Goal: Task Accomplishment & Management: Use online tool/utility

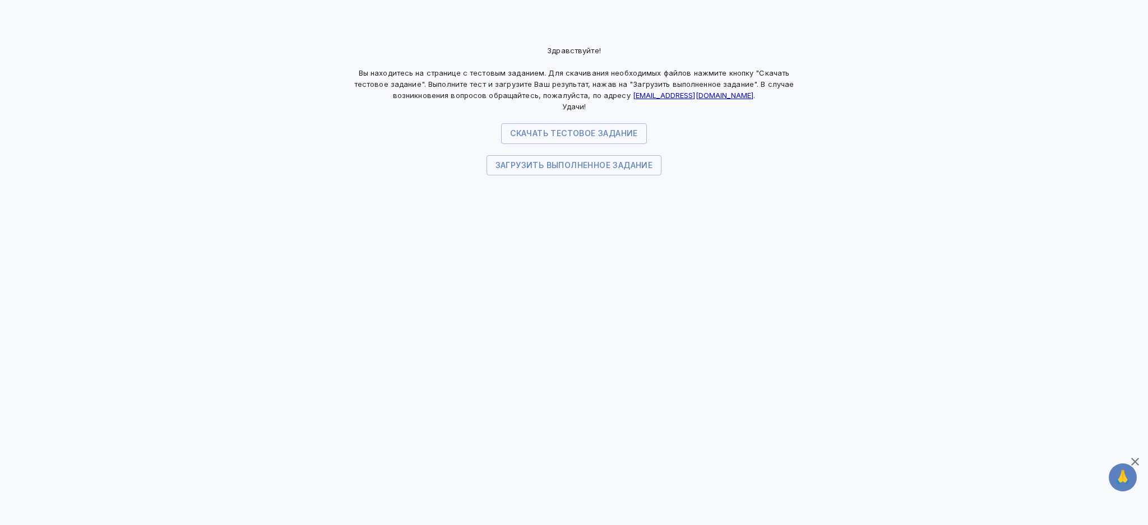
click at [827, 324] on div "Здравствуйте! Вы находитесь на странице с тестовым заданием. Для скачивания нео…" at bounding box center [574, 262] width 1148 height 525
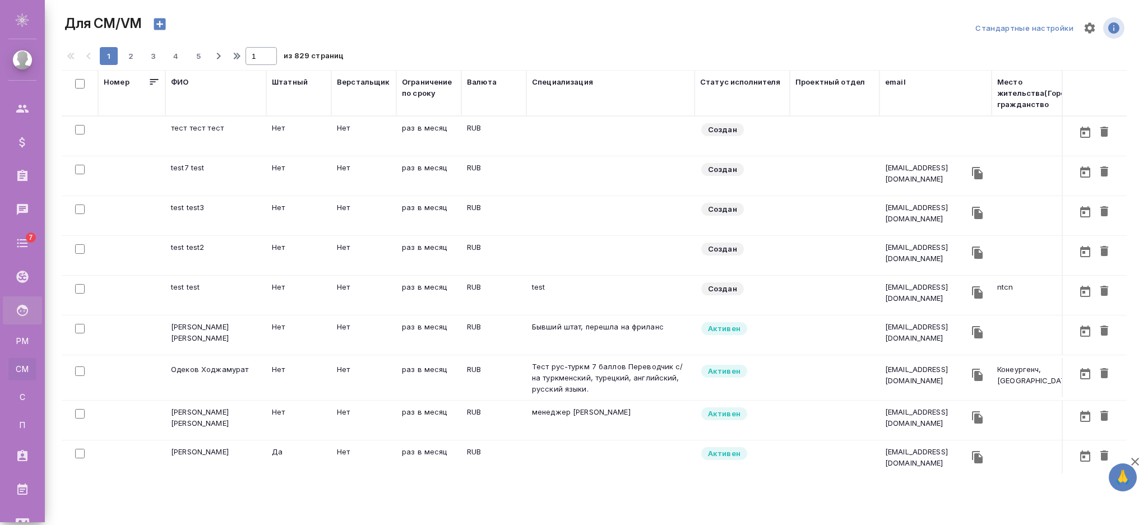
click at [179, 84] on div "ФИО" at bounding box center [179, 81] width 17 height 11
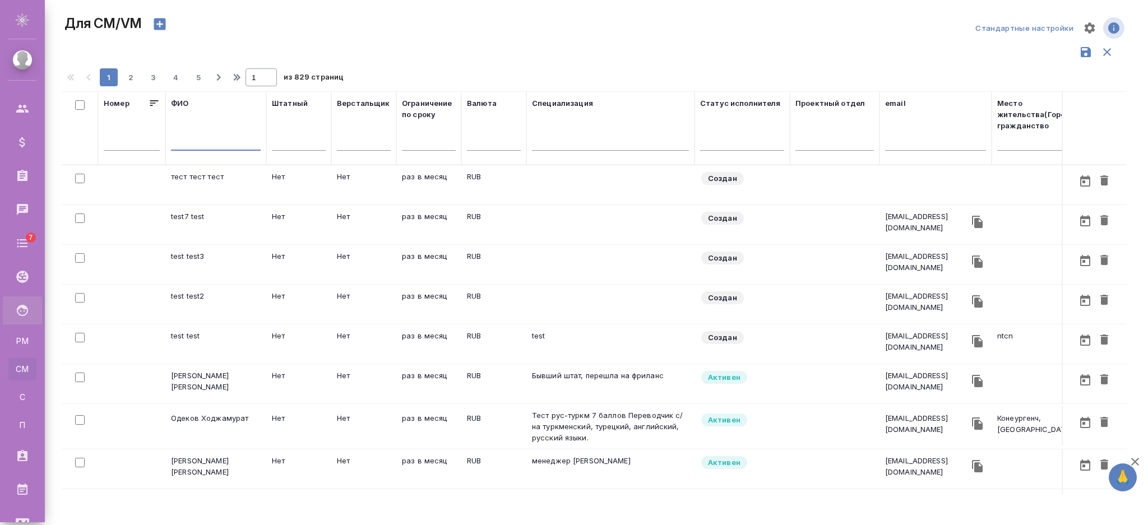
click at [186, 140] on input "text" at bounding box center [216, 144] width 90 height 14
type input "е"
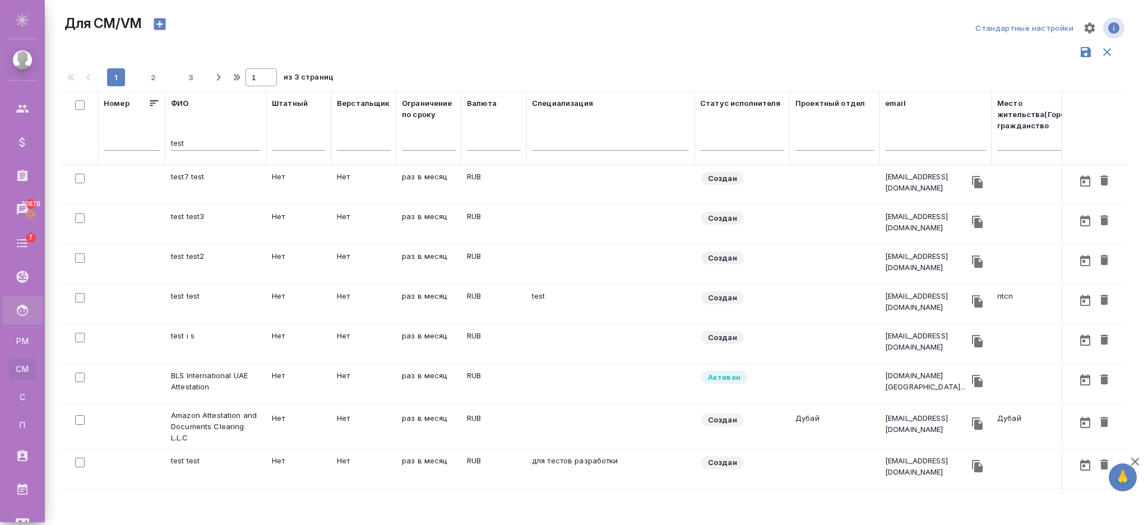
click at [438, 464] on td "раз в месяц" at bounding box center [428, 468] width 65 height 39
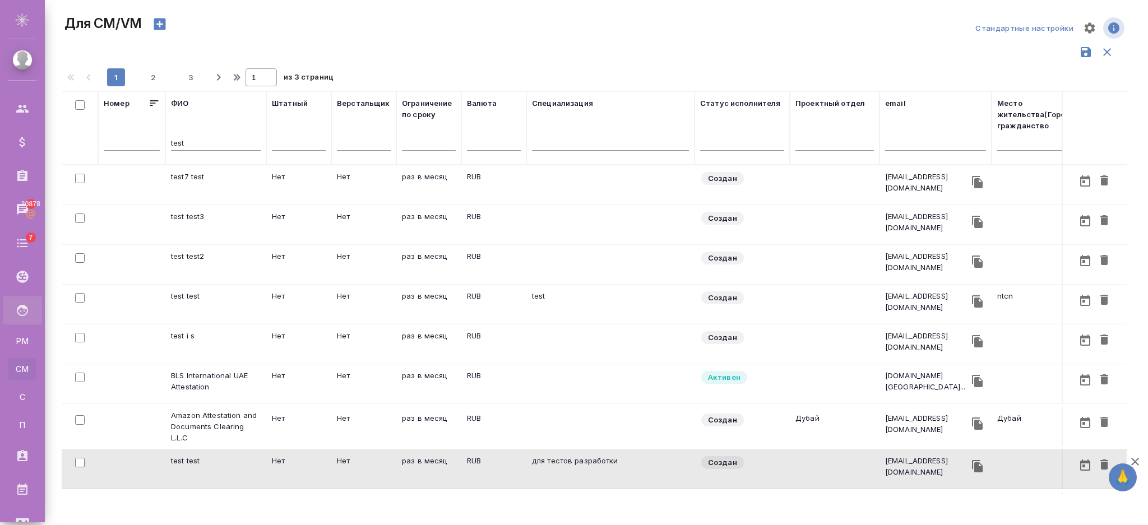
click at [214, 132] on div "test" at bounding box center [216, 144] width 90 height 27
click at [206, 142] on input "test" at bounding box center [216, 144] width 90 height 14
type input "t"
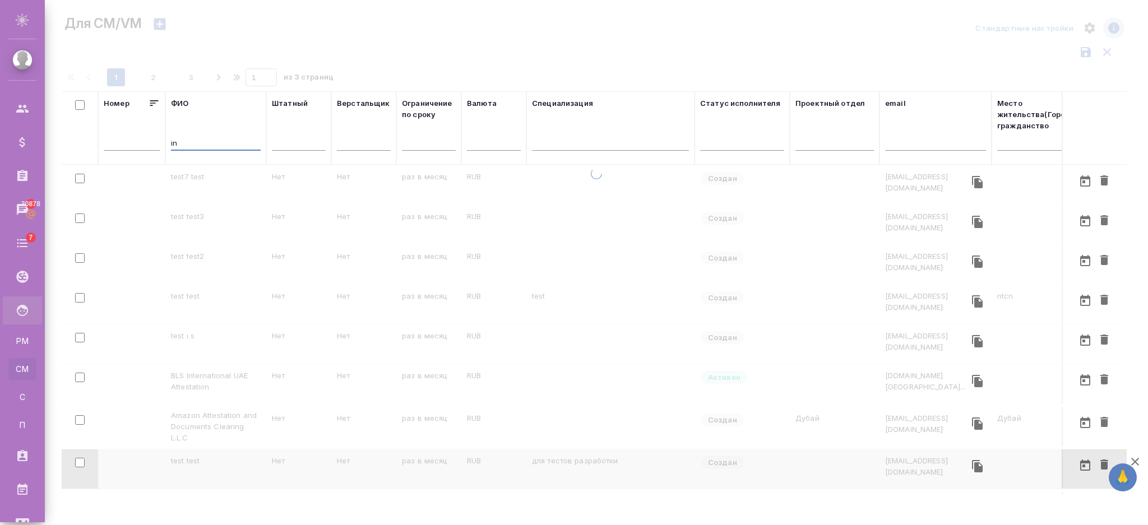
click at [206, 142] on input "in" at bounding box center [216, 144] width 90 height 14
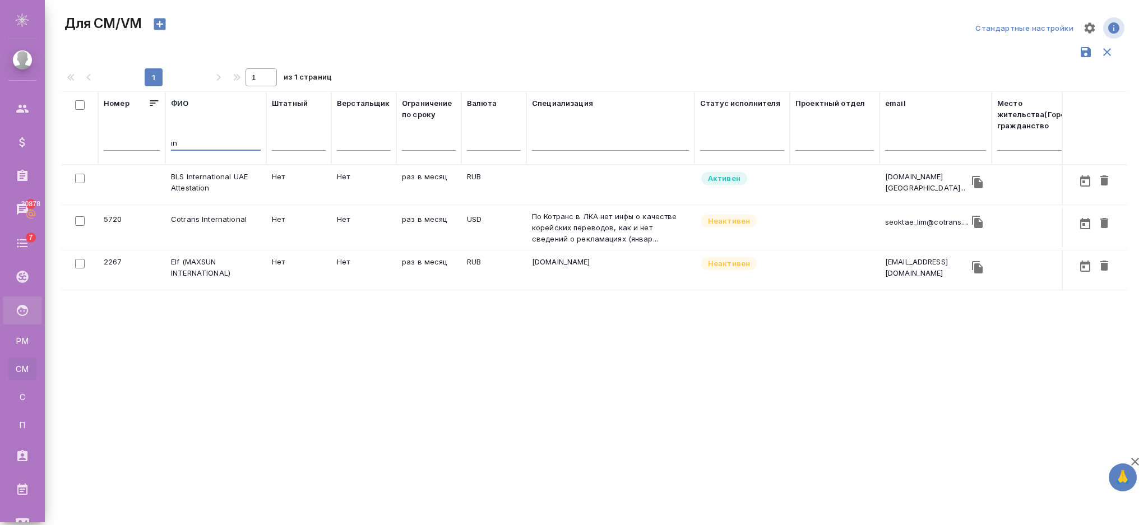
type input "i"
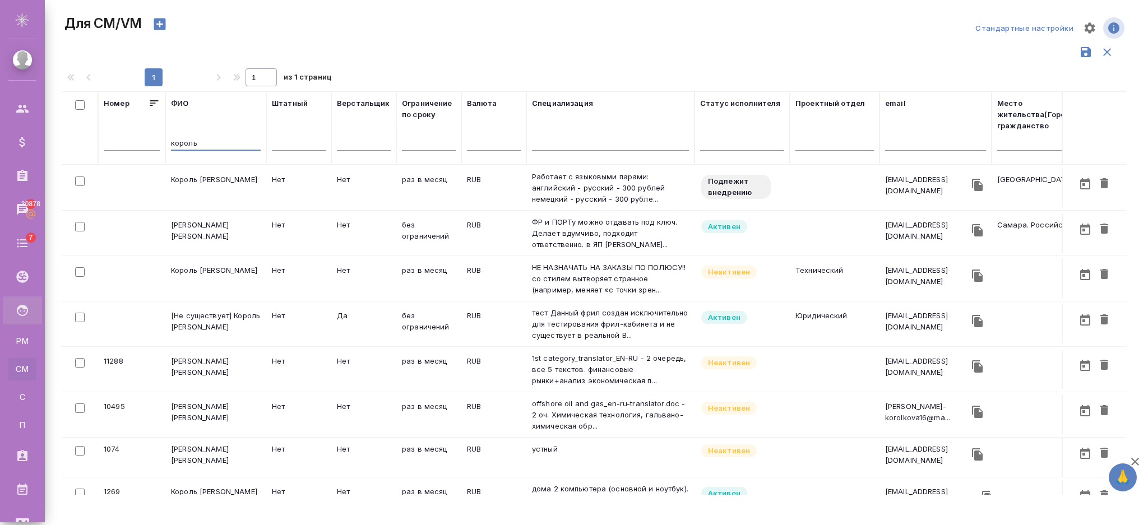
type input "король"
click at [203, 322] on td "[Не существует] [PERSON_NAME]" at bounding box center [215, 323] width 101 height 39
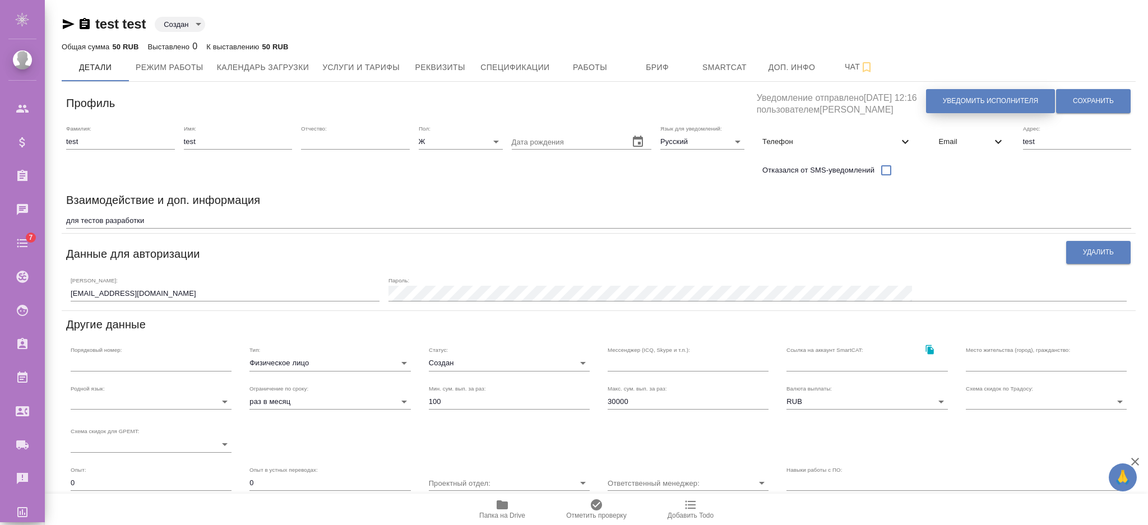
click at [998, 99] on span "Уведомить исполнителя" at bounding box center [990, 101] width 95 height 10
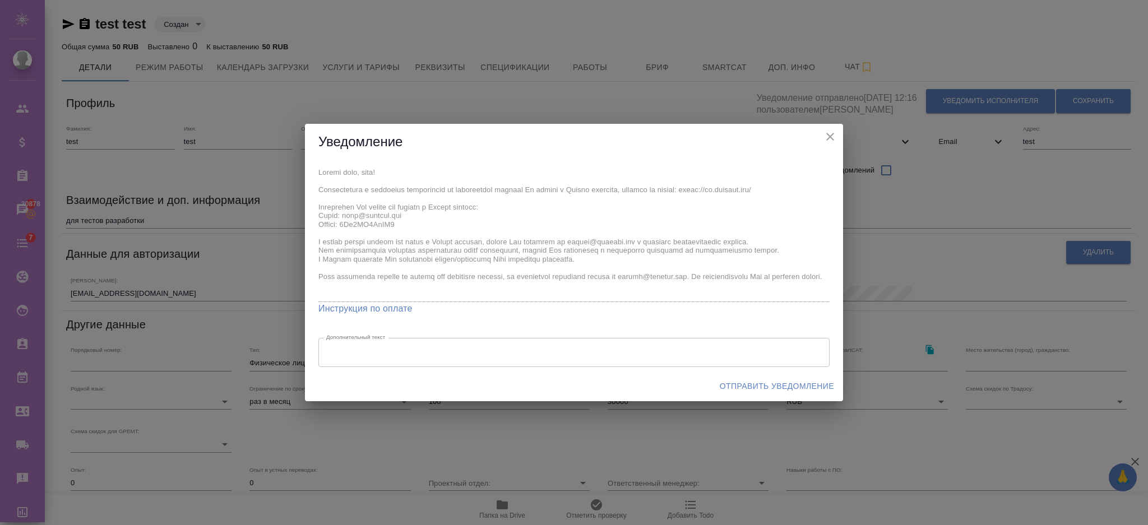
click at [310, 216] on div "x Инструкция по оплате Дополнительный текст x Дополнительный текст" at bounding box center [574, 265] width 538 height 211
click at [782, 390] on span "Отправить уведомление" at bounding box center [777, 386] width 114 height 14
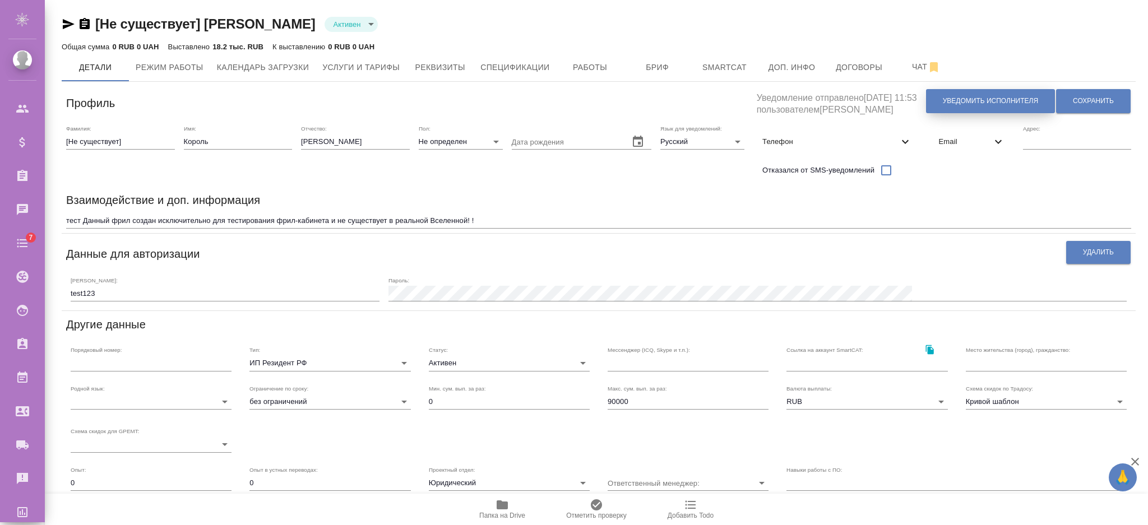
click at [937, 106] on button "Уведомить исполнителя" at bounding box center [990, 101] width 129 height 24
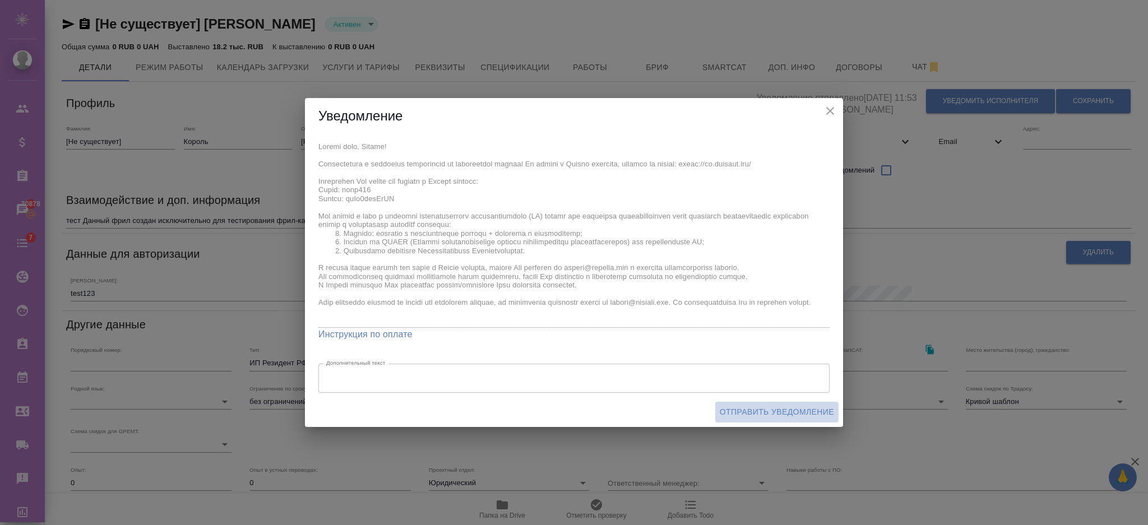
click at [761, 409] on span "Отправить уведомление" at bounding box center [777, 412] width 114 height 14
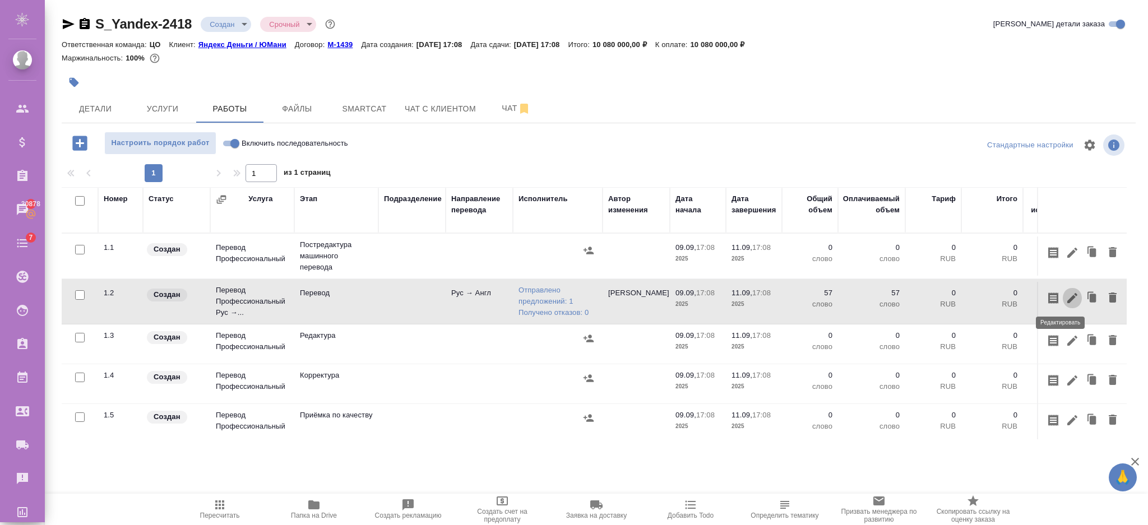
click at [1065, 295] on icon "button" at bounding box center [1071, 297] width 13 height 13
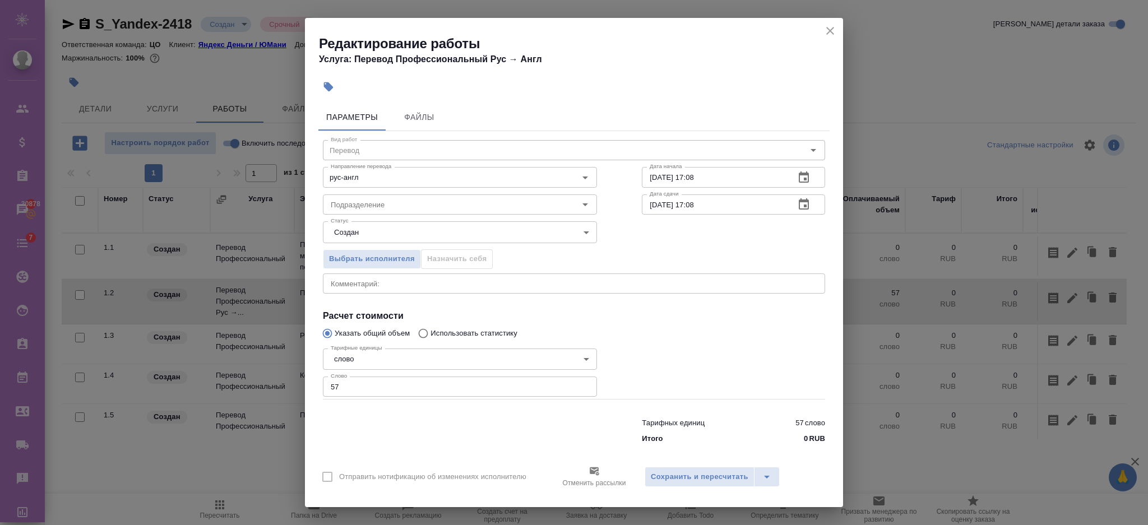
click at [599, 465] on icon at bounding box center [593, 470] width 13 height 13
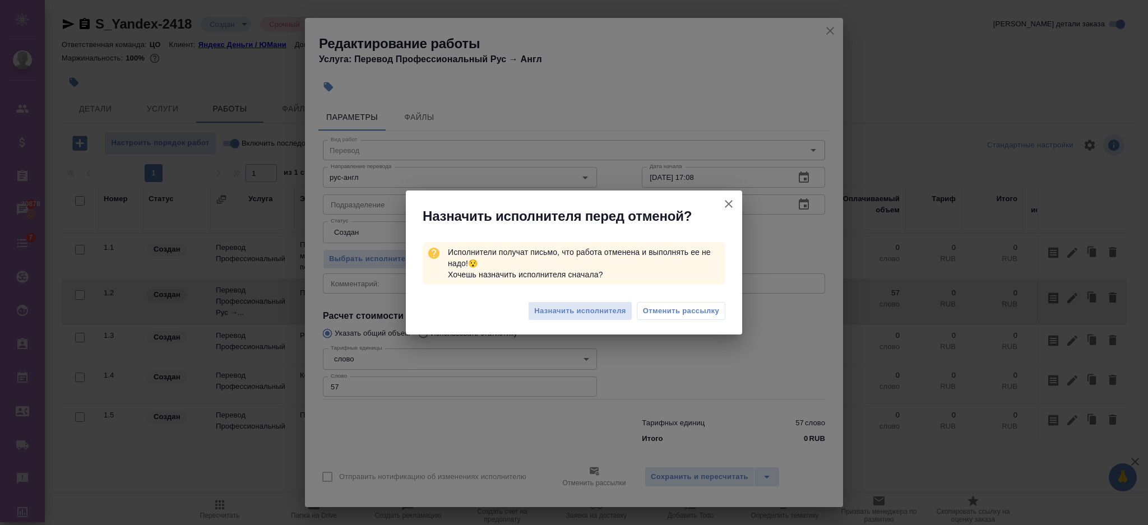
click at [671, 311] on span "Отменить рассылку" at bounding box center [681, 310] width 76 height 11
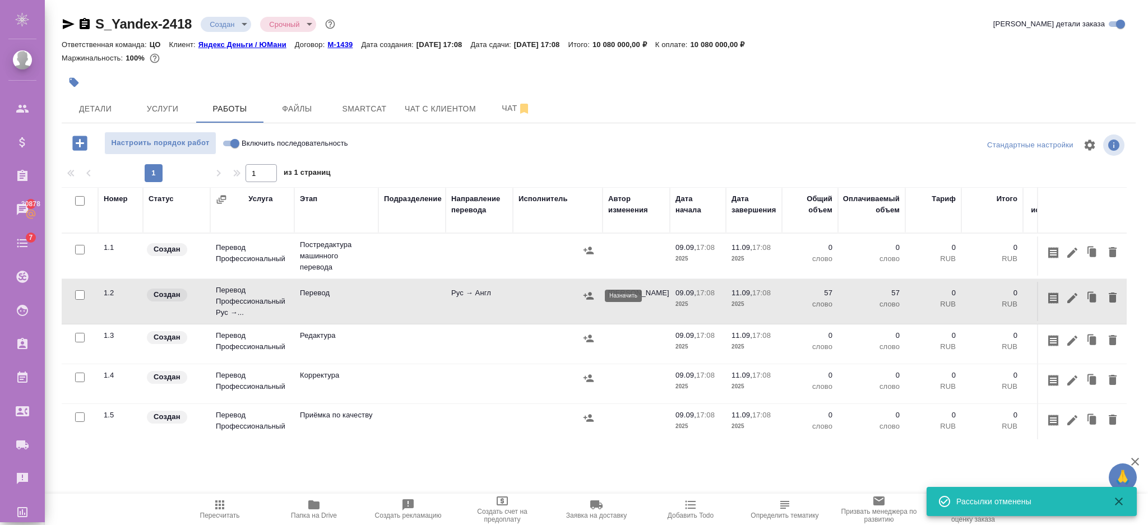
click at [583, 300] on icon "button" at bounding box center [588, 295] width 11 height 11
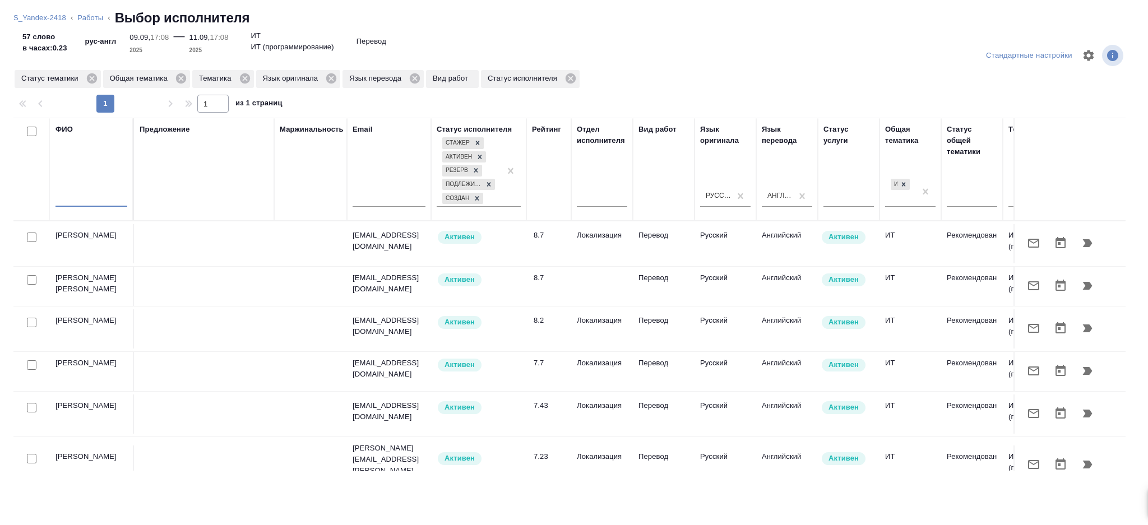
click at [84, 196] on input "text" at bounding box center [91, 200] width 72 height 14
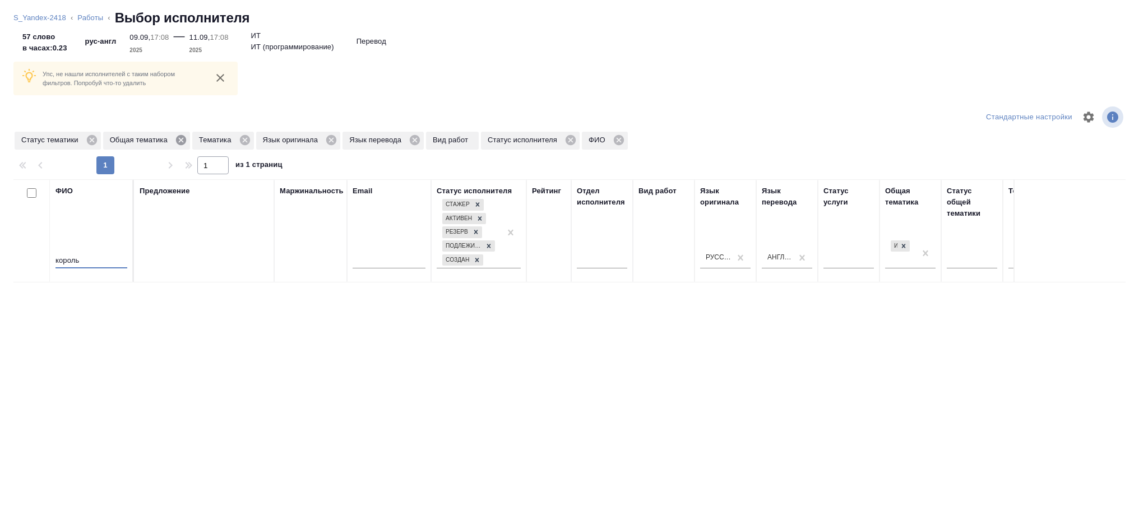
type input "король"
click at [175, 142] on icon at bounding box center [181, 140] width 12 height 12
click at [86, 141] on icon at bounding box center [91, 140] width 10 height 10
click at [72, 141] on icon at bounding box center [67, 140] width 10 height 10
click at [98, 140] on div "Язык оригинала" at bounding box center [57, 141] width 85 height 18
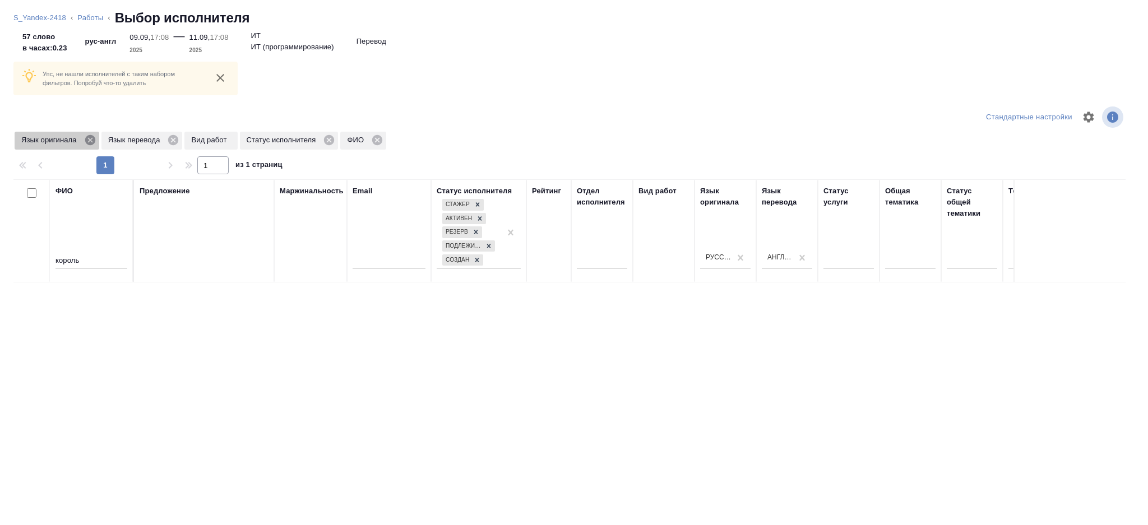
click at [87, 140] on icon at bounding box center [90, 140] width 10 height 10
click at [87, 140] on icon at bounding box center [87, 140] width 12 height 12
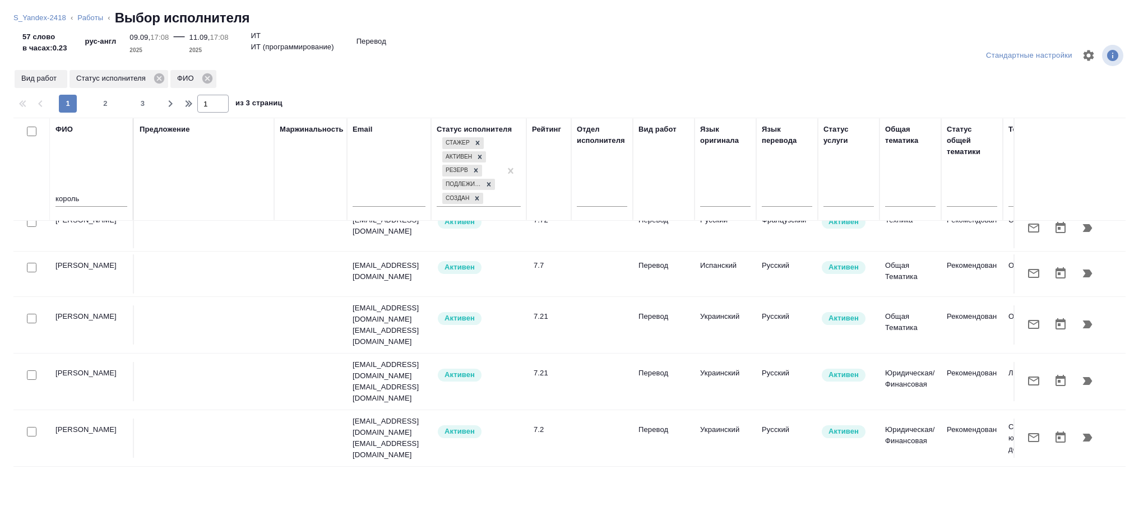
scroll to position [875, 0]
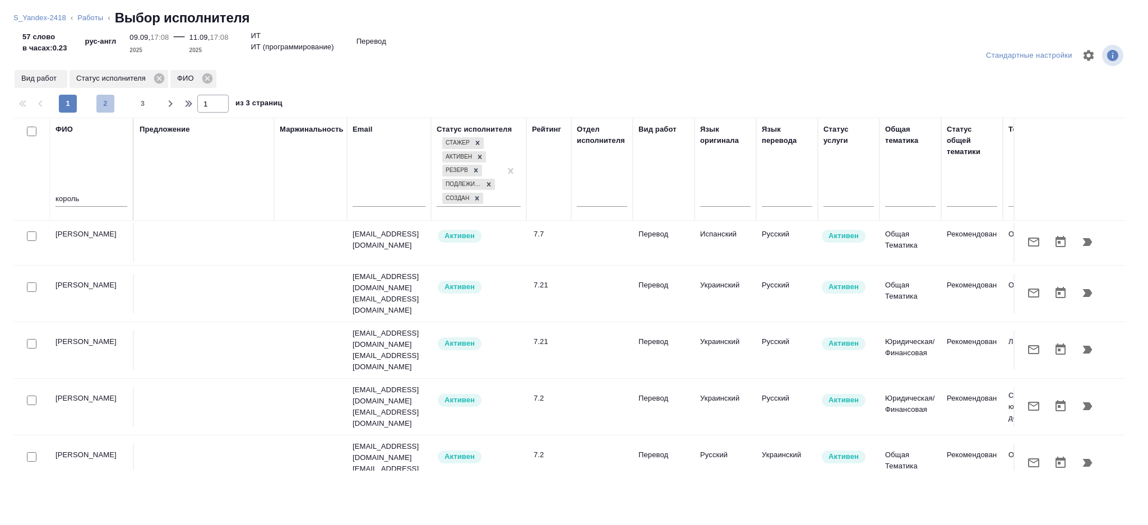
click at [109, 98] on span "2" at bounding box center [105, 103] width 18 height 11
type input "2"
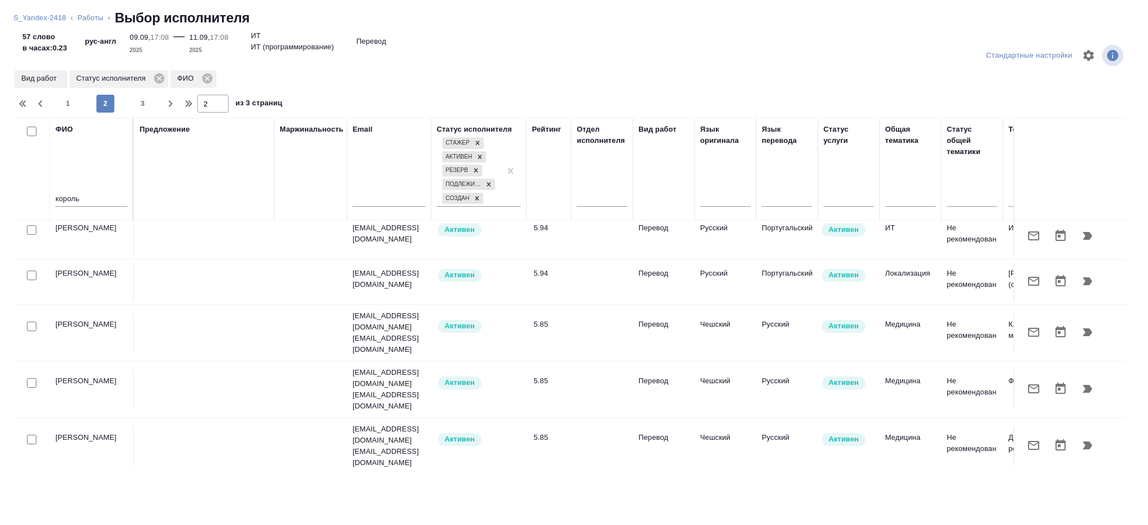
scroll to position [847, 0]
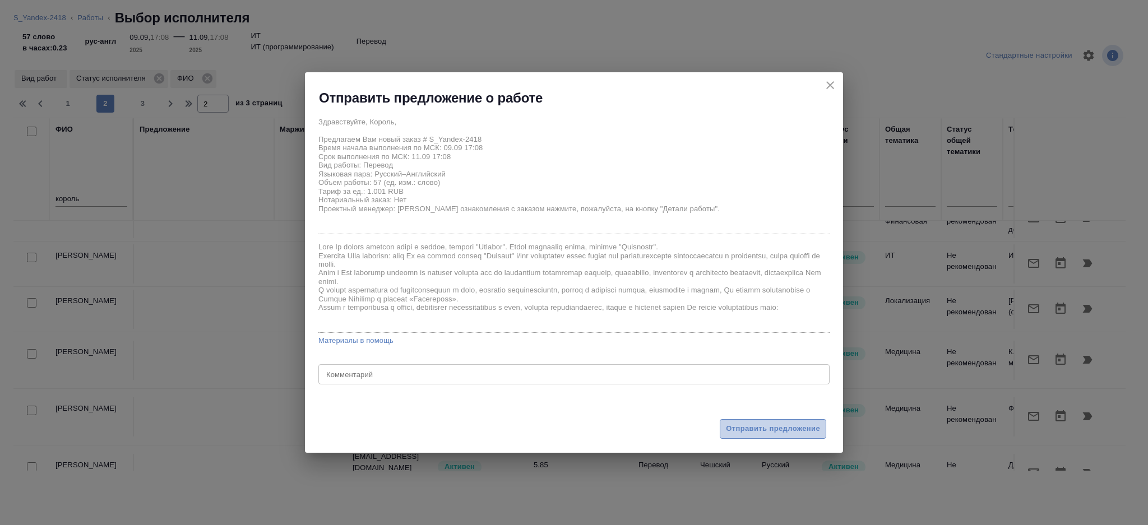
click at [759, 427] on span "Отправить предложение" at bounding box center [773, 429] width 94 height 13
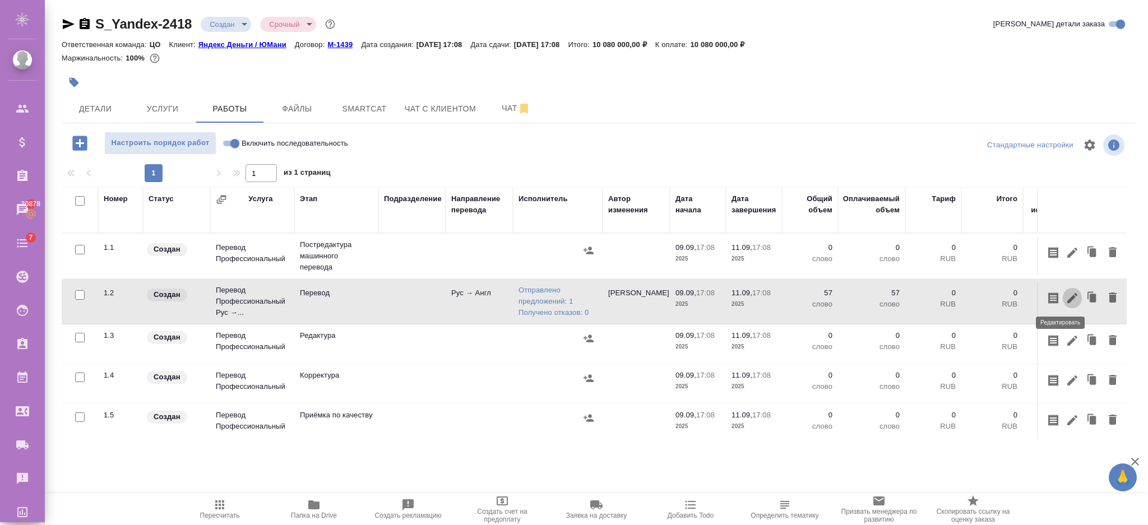
click at [1067, 299] on icon "button" at bounding box center [1072, 298] width 10 height 10
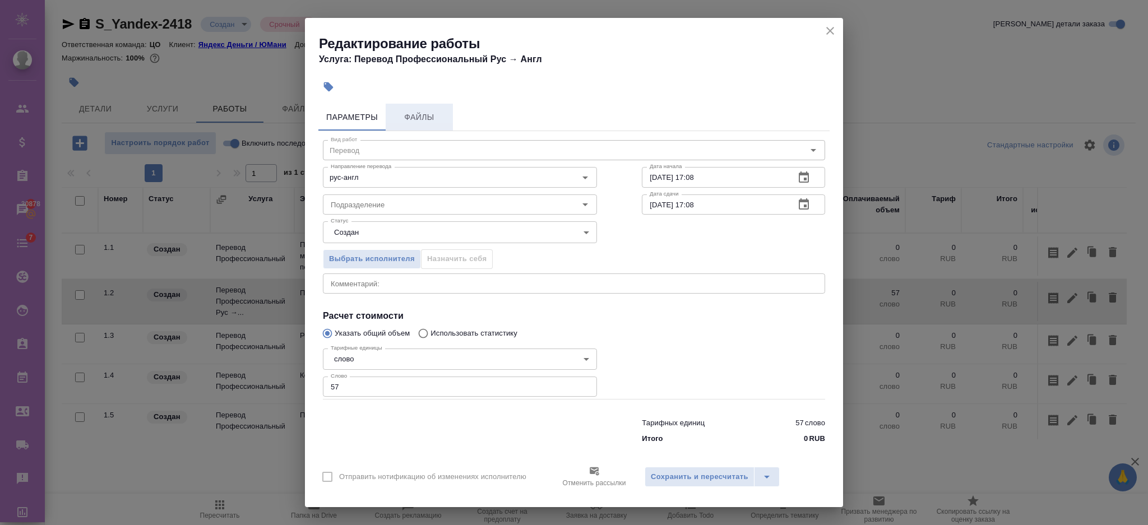
click at [421, 115] on span "Файлы" at bounding box center [419, 117] width 54 height 14
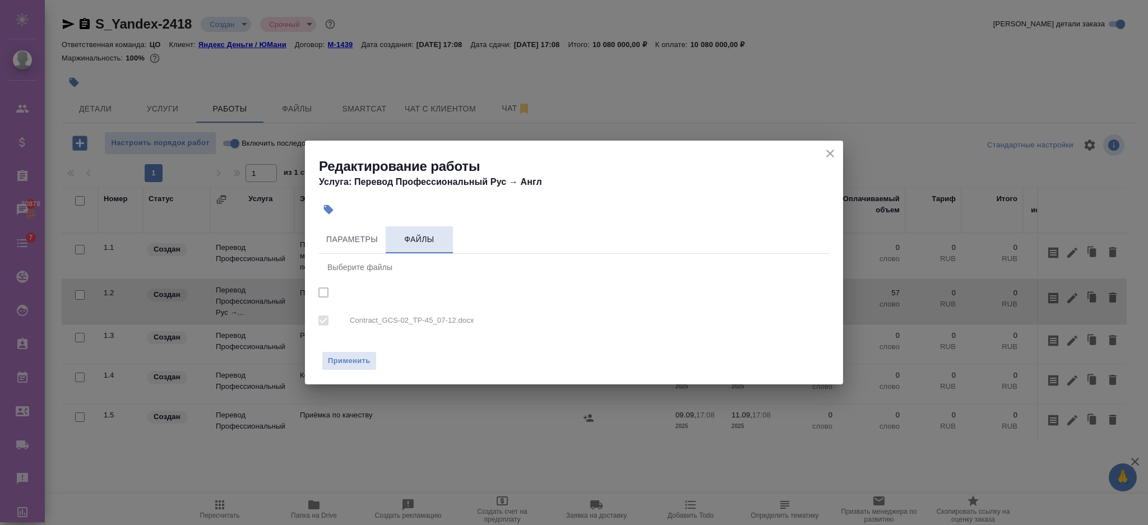
checkbox input "true"
click at [826, 150] on icon "close" at bounding box center [829, 153] width 13 height 13
